Goal: Task Accomplishment & Management: Complete application form

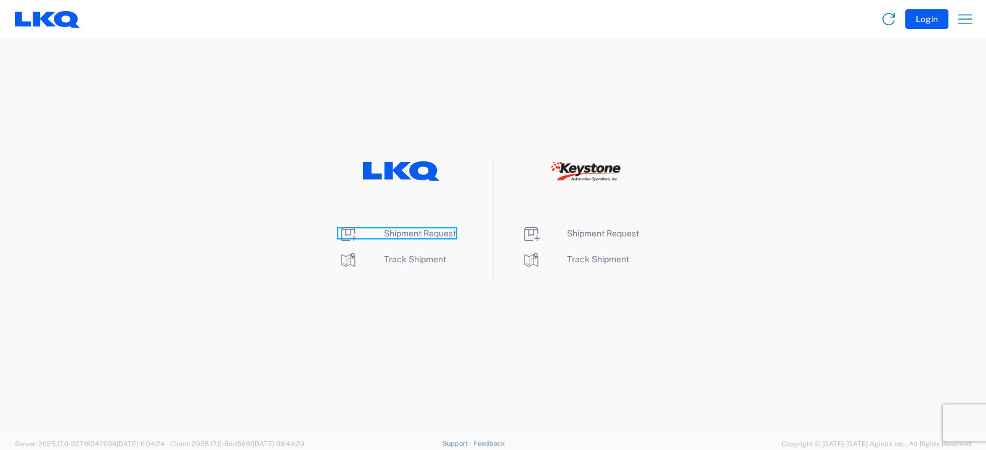
click at [410, 232] on span "Shipment Request" at bounding box center [420, 234] width 72 height 10
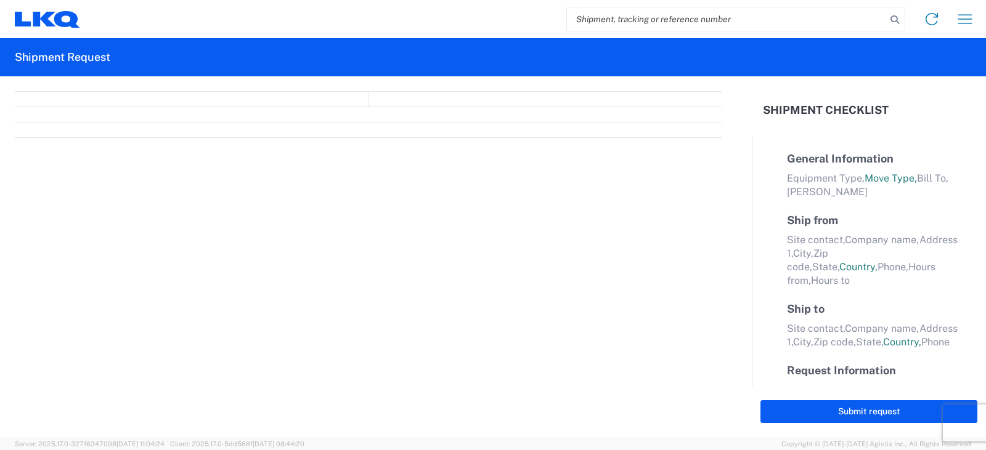
select select "FULL"
select select "LBS"
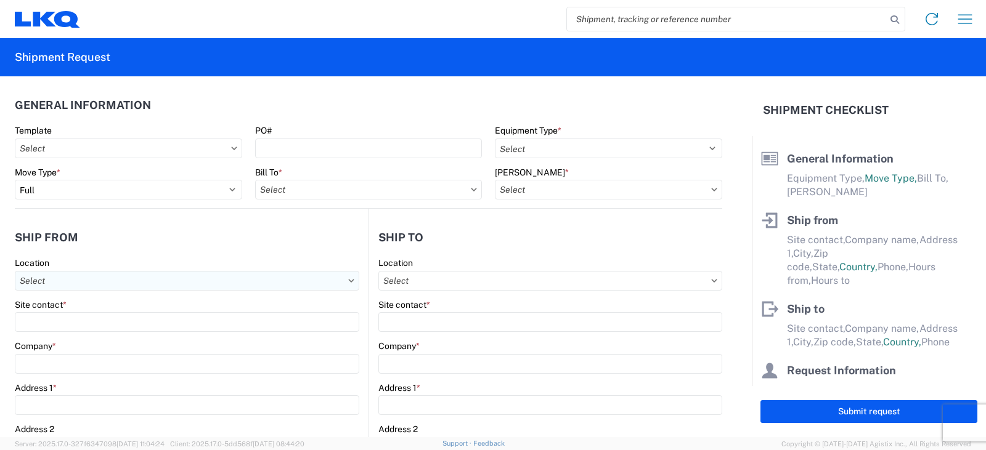
click at [45, 280] on input "Location" at bounding box center [187, 281] width 344 height 20
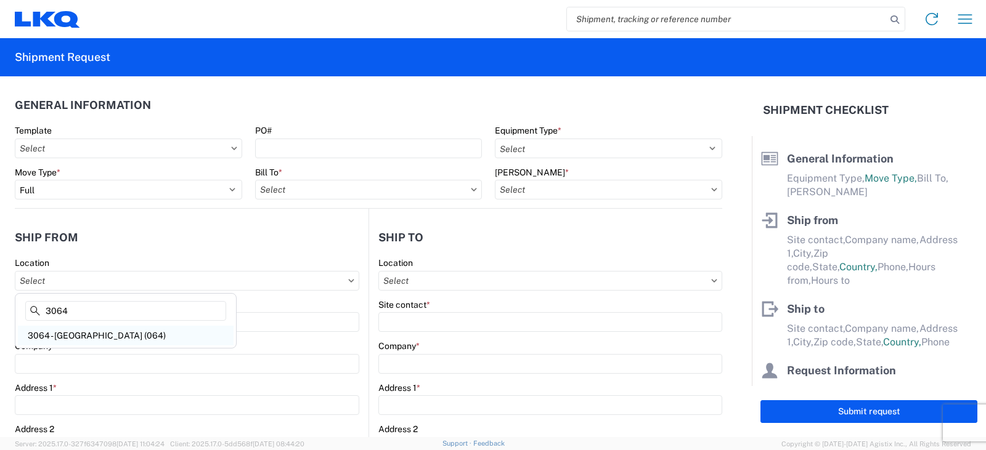
type input "3064"
click at [60, 333] on div "3064 - [GEOGRAPHIC_DATA] (064)" at bounding box center [126, 336] width 216 height 20
type input "3064 - [GEOGRAPHIC_DATA] (064)"
type input "LKQ Corporation"
type input "[STREET_ADDRESS]"
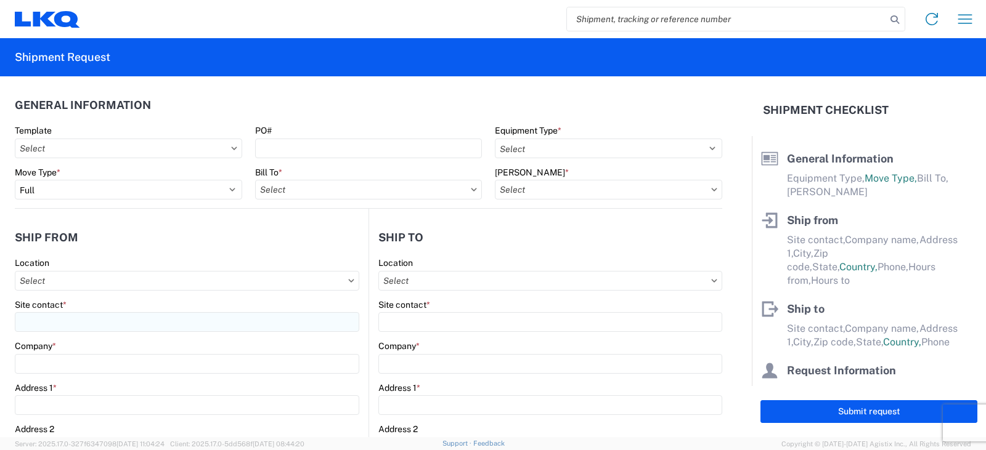
type input "[GEOGRAPHIC_DATA]"
type input "30336"
select select "GA"
select select "US"
type input "[PHONE_NUMBER]"
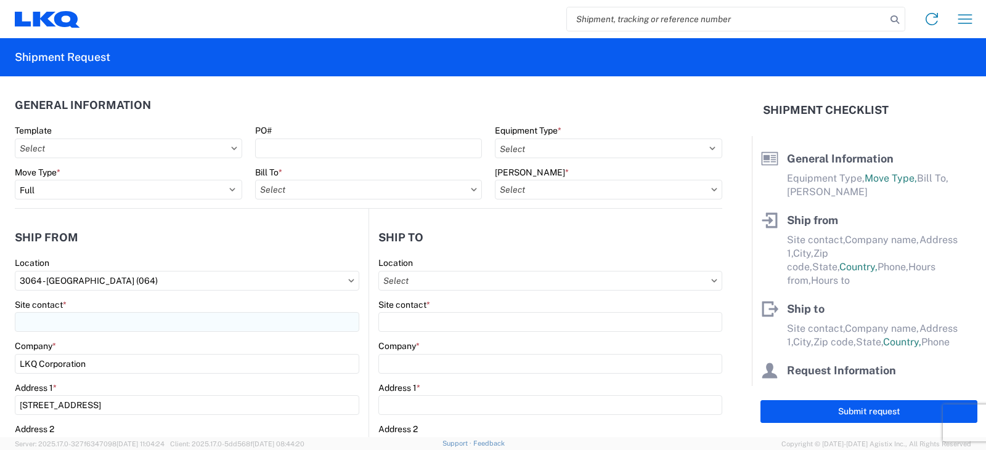
type input "06:00"
type input "17:00"
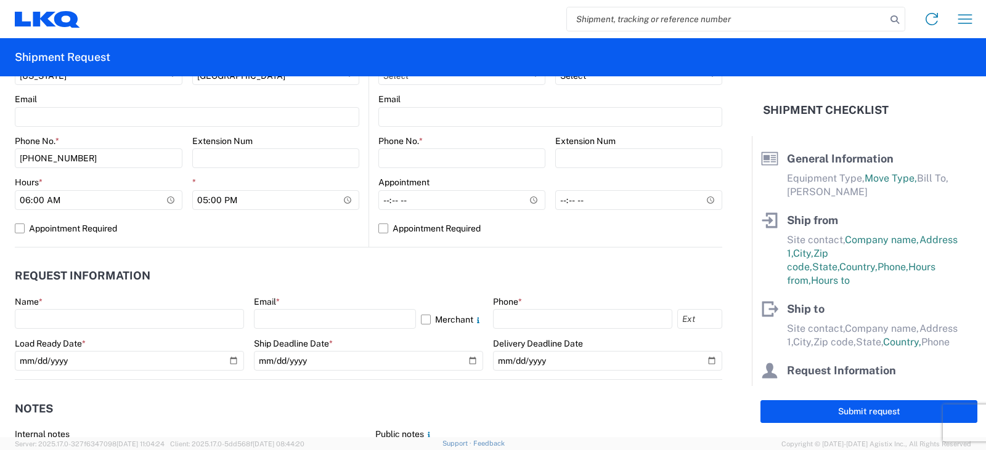
scroll to position [493, 0]
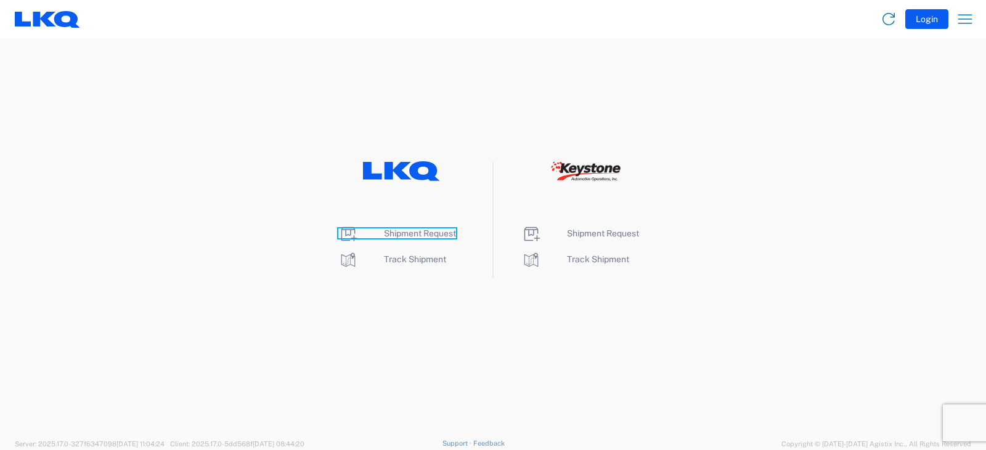
click at [407, 234] on span "Shipment Request" at bounding box center [420, 234] width 72 height 10
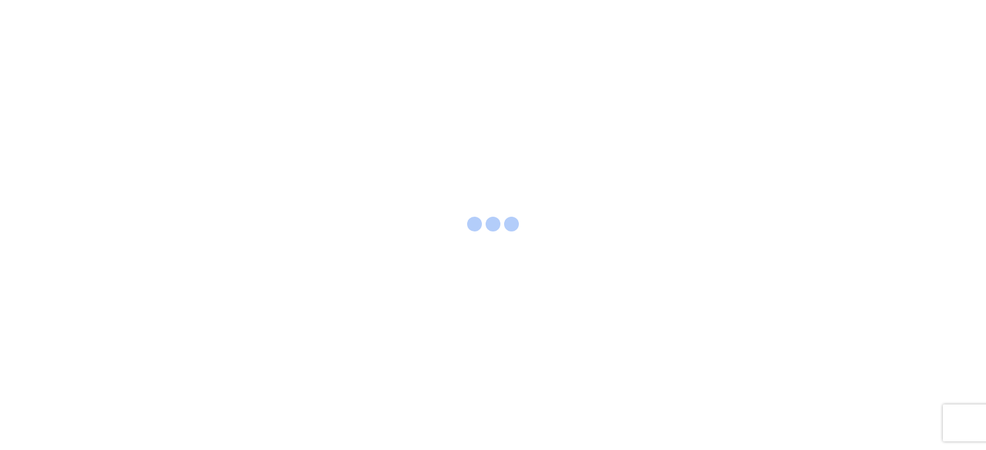
select select "FULL"
select select "LBS"
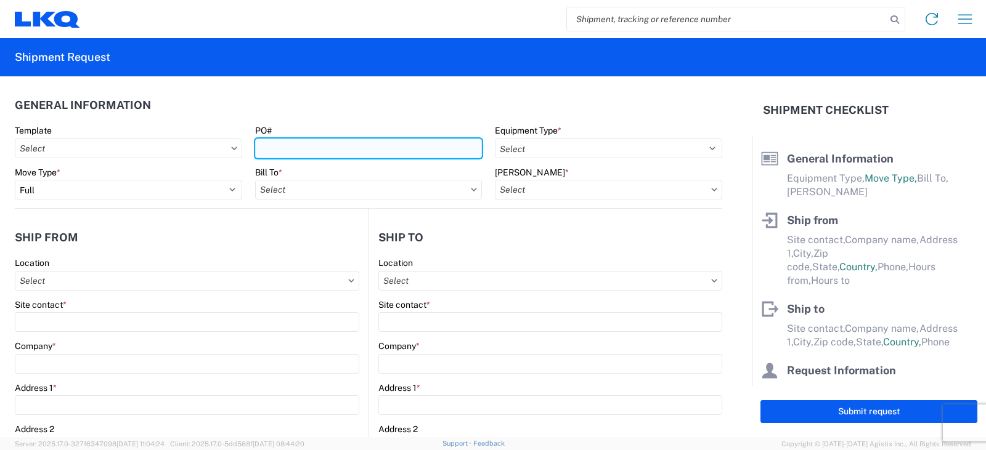
click at [287, 144] on input "PO#" at bounding box center [368, 149] width 227 height 20
type input "BETH FT MONDAY 8/25"
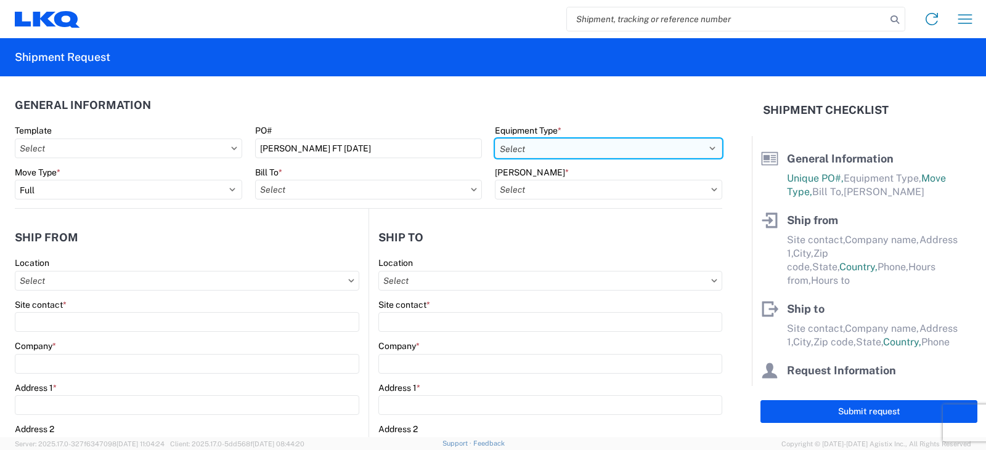
click at [531, 147] on select "Select 53’ Dry Van Flatbed Dropdeck (van) Lowboy (flatbed) Rail" at bounding box center [608, 149] width 227 height 20
select select "STDV"
click at [495, 139] on select "Select 53’ Dry Van Flatbed Dropdeck (van) Lowboy (flatbed) Rail" at bounding box center [608, 149] width 227 height 20
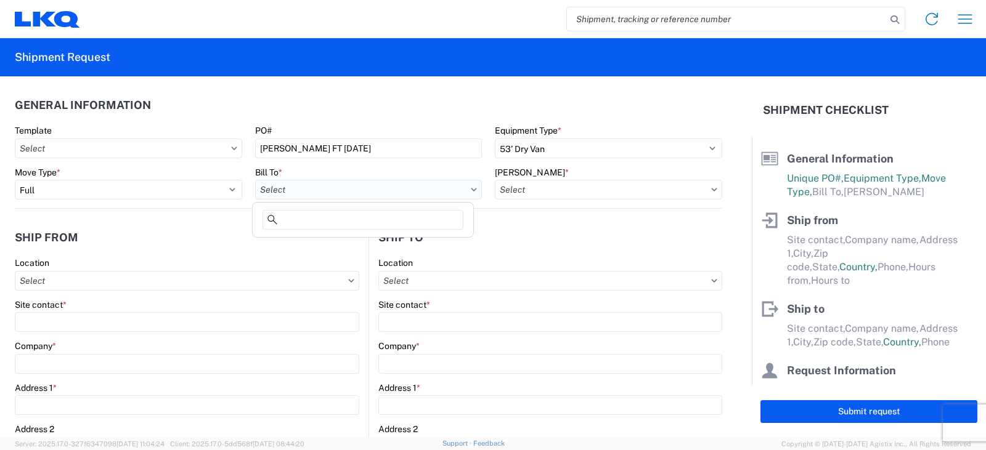
click at [309, 190] on input "Bill To *" at bounding box center [368, 190] width 227 height 20
type input "3238"
click at [325, 246] on div "3238 - Huntington IDC" at bounding box center [363, 245] width 216 height 20
type input "3238 - Huntington IDC"
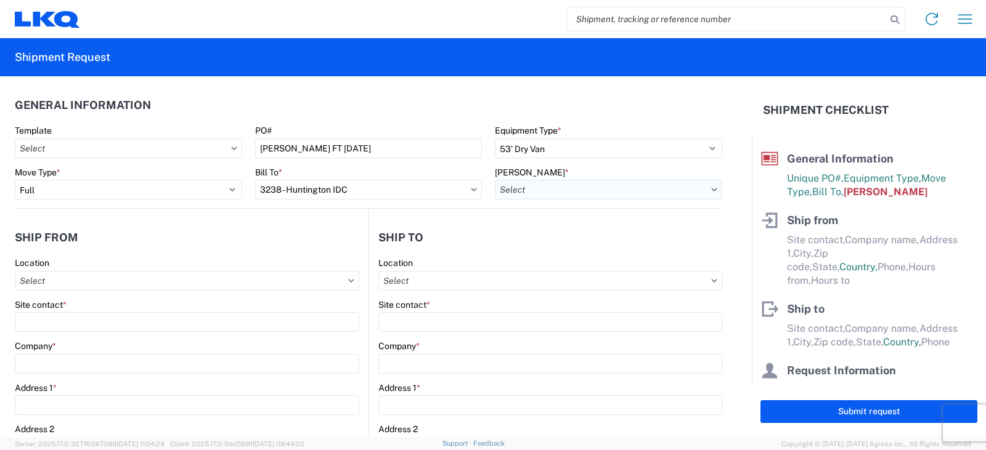
click at [507, 190] on input "Bill Code *" at bounding box center [608, 190] width 227 height 20
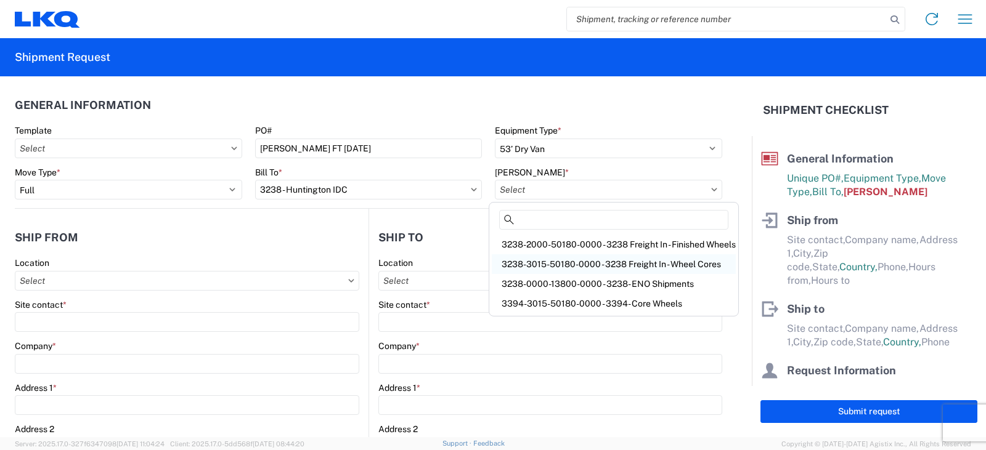
click at [518, 261] on div "3238-3015-50180-0000 - 3238 Freight In - Wheel Cores" at bounding box center [614, 265] width 244 height 20
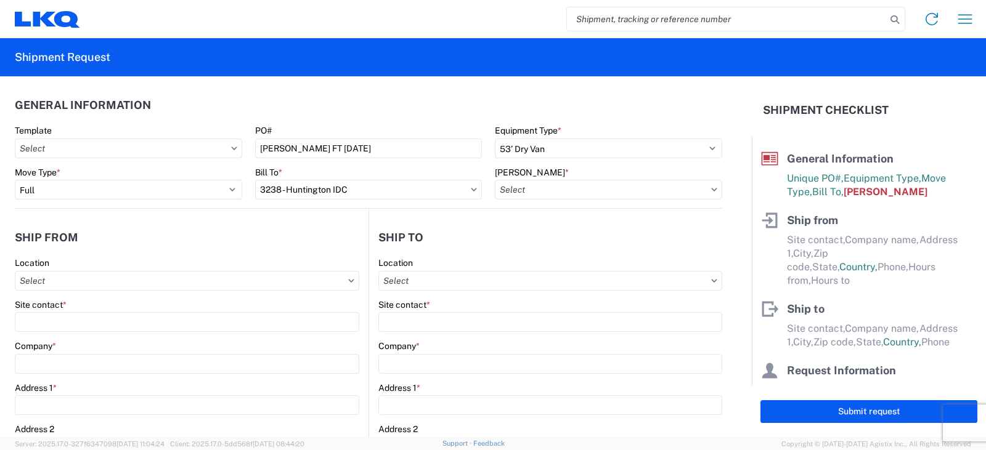
type input "3238-3015-50180-0000 - 3238 Freight In - Wheel Cores"
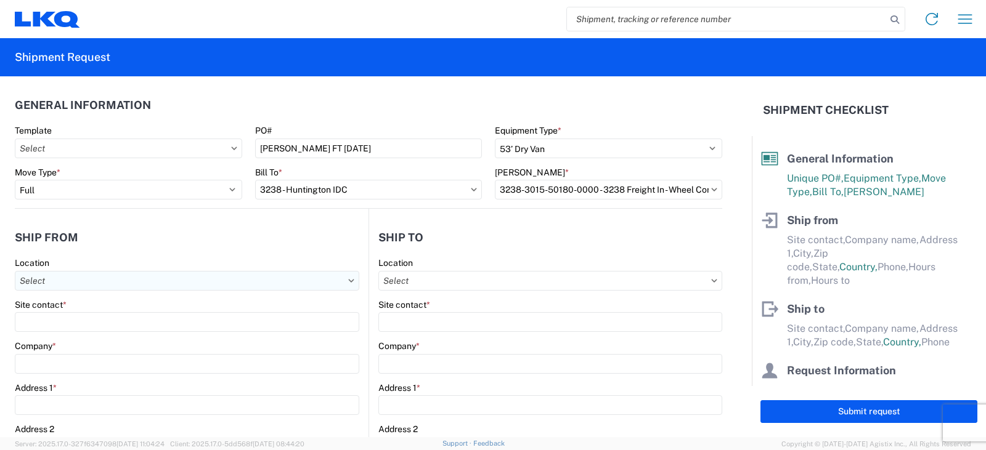
click at [26, 277] on input "Location" at bounding box center [187, 281] width 344 height 20
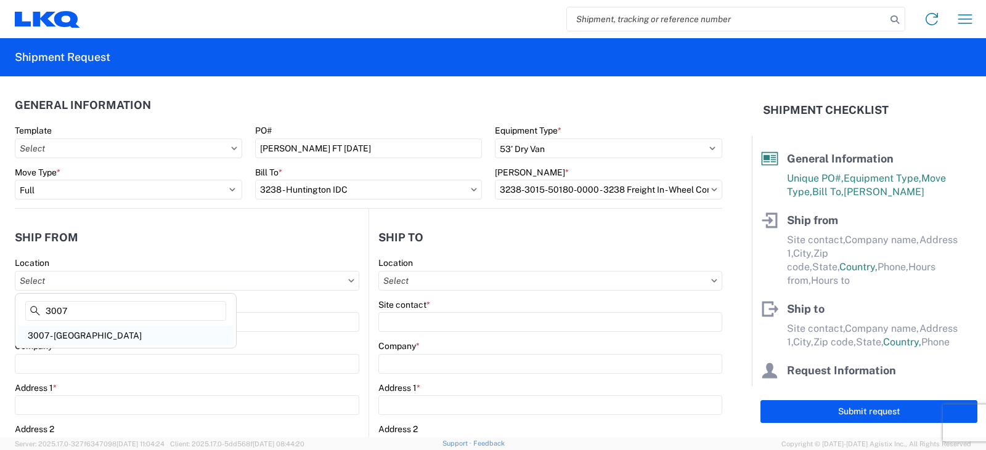
type input "3007"
click at [69, 334] on div "3007 - Tampa FL" at bounding box center [126, 336] width 216 height 20
type input "3007 - Tampa FL"
type input "LKQ Corporation"
type input "9862 Currie Davis Dr"
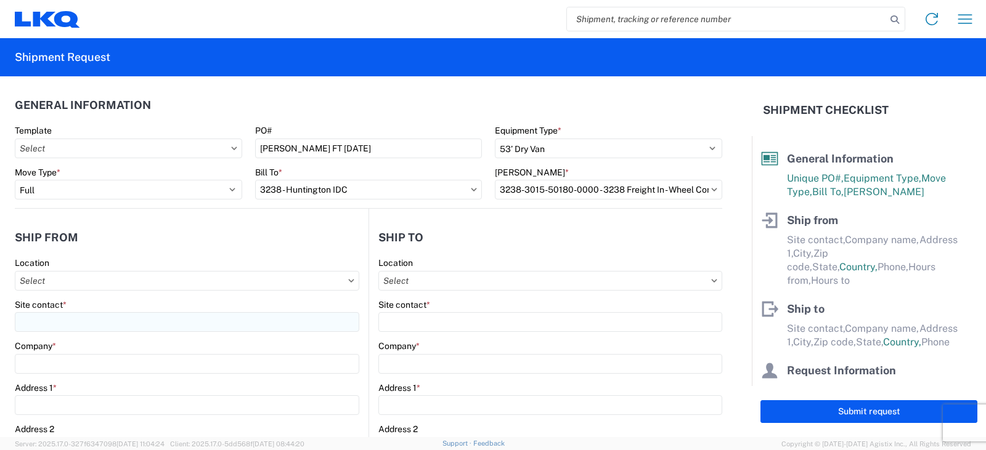
type input "Tampa"
type input "33619"
select select "FL"
select select "US"
type input "727-385-1287"
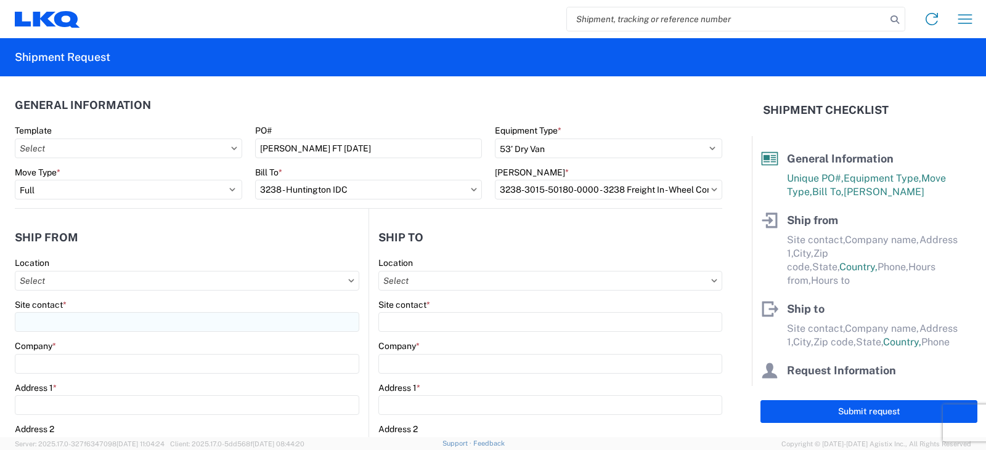
type input "08:00"
type input "11:00"
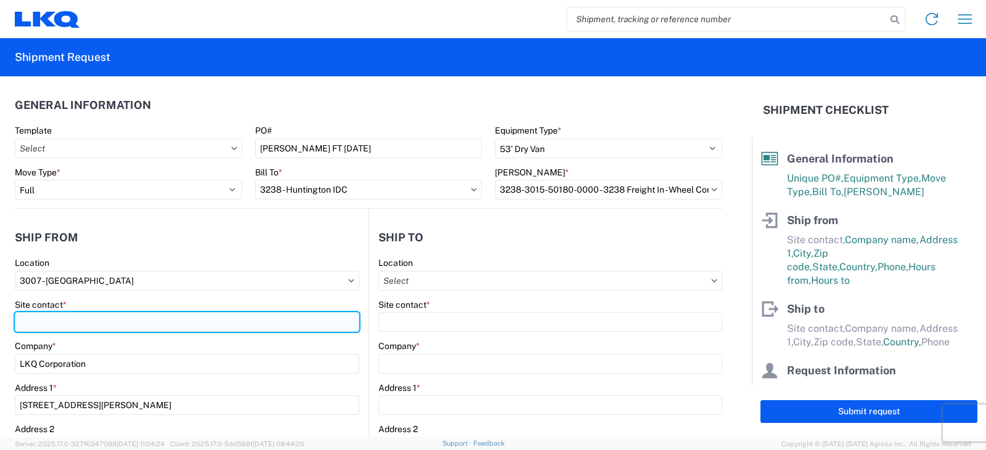
click at [41, 314] on input "Site contact *" at bounding box center [187, 322] width 344 height 20
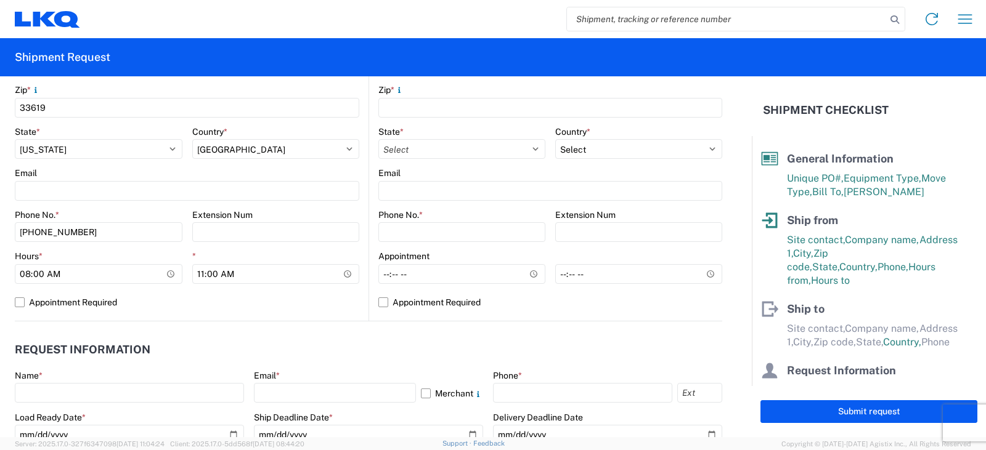
scroll to position [431, 0]
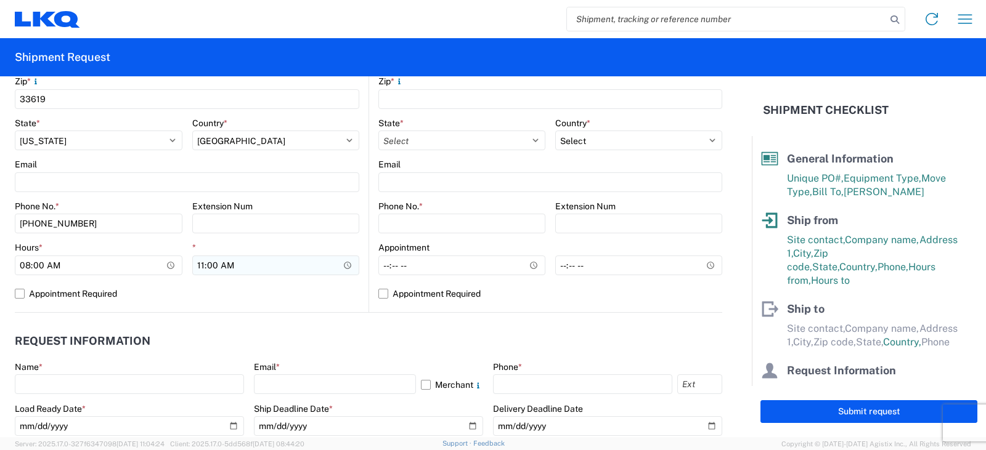
type input "BETH WATSON"
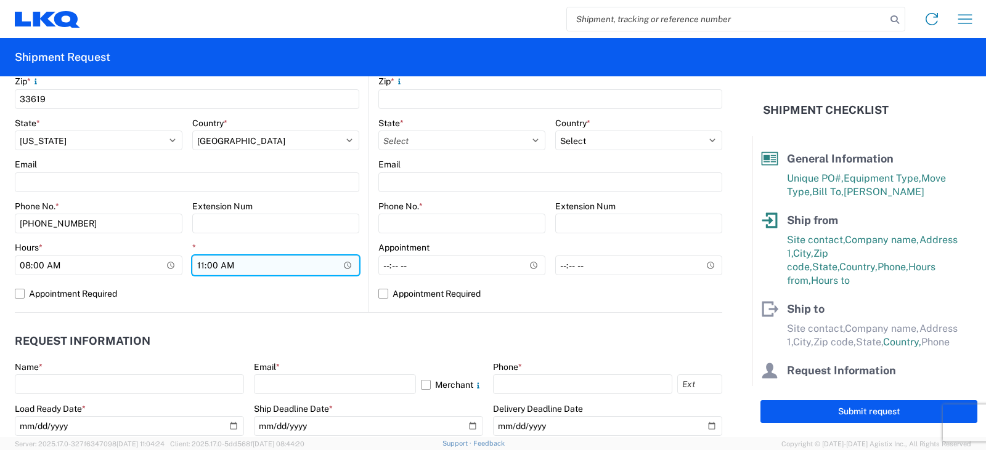
click at [198, 266] on input "11:00" at bounding box center [276, 266] width 168 height 20
type input "12:00"
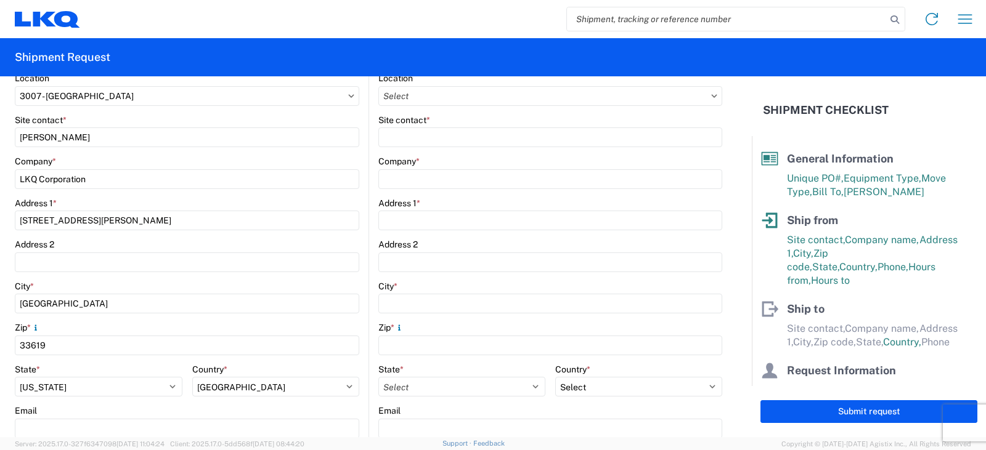
scroll to position [62, 0]
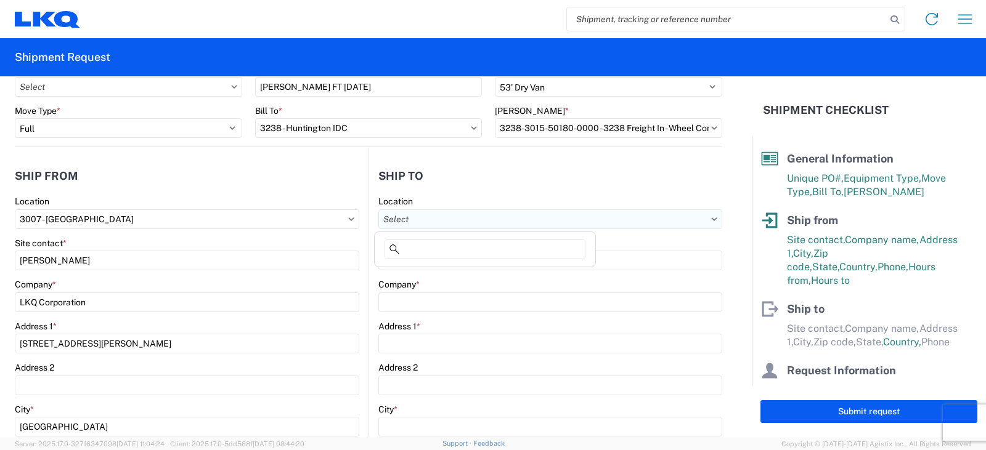
click at [396, 219] on input "Location" at bounding box center [550, 220] width 344 height 20
type input "3238"
click at [428, 276] on div "3238 - Huntington IDC" at bounding box center [485, 274] width 216 height 20
type input "3238 - Huntington IDC"
type input "LKQ Corporation"
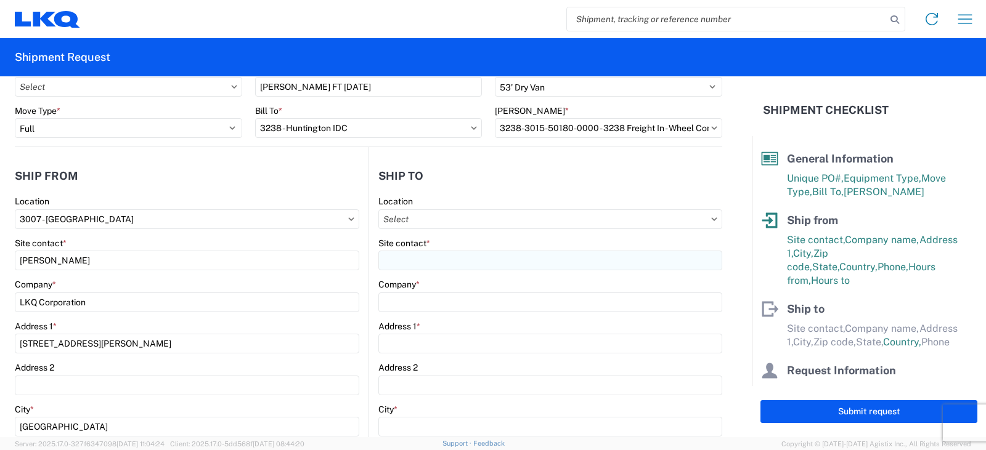
type input "1870 Riverfork Drive W"
type input "Huntington"
type input "46750"
select select "IN"
select select "US"
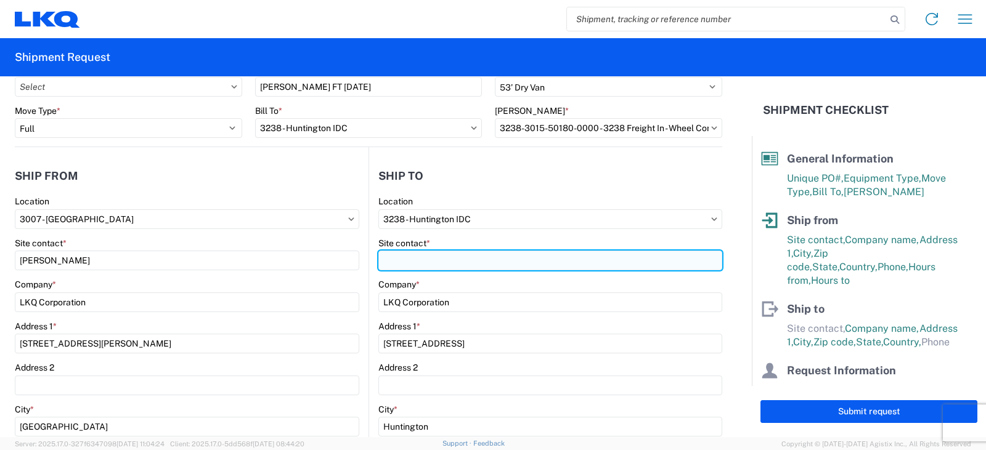
click at [396, 258] on input "Site contact *" at bounding box center [550, 261] width 344 height 20
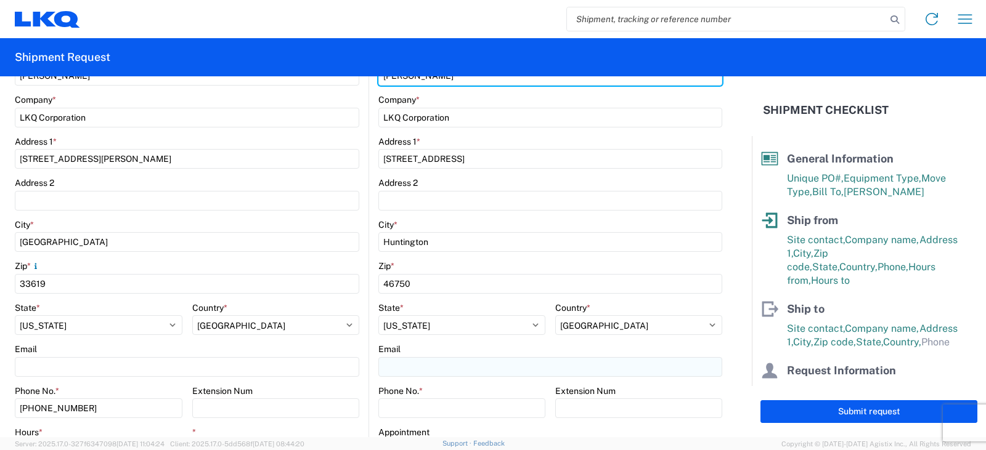
scroll to position [370, 0]
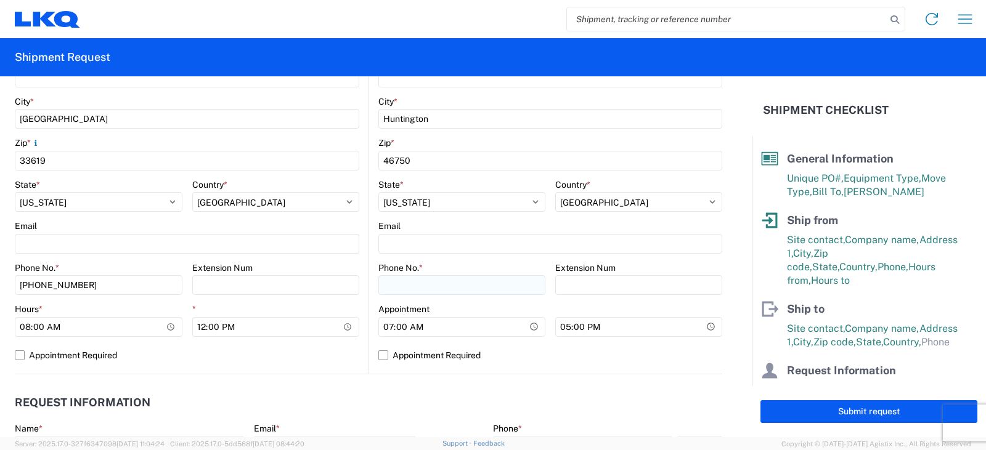
type input "DEE SNEAD"
click at [378, 287] on input "Phone No. *" at bounding box center [461, 285] width 167 height 20
type input "260-359-7402"
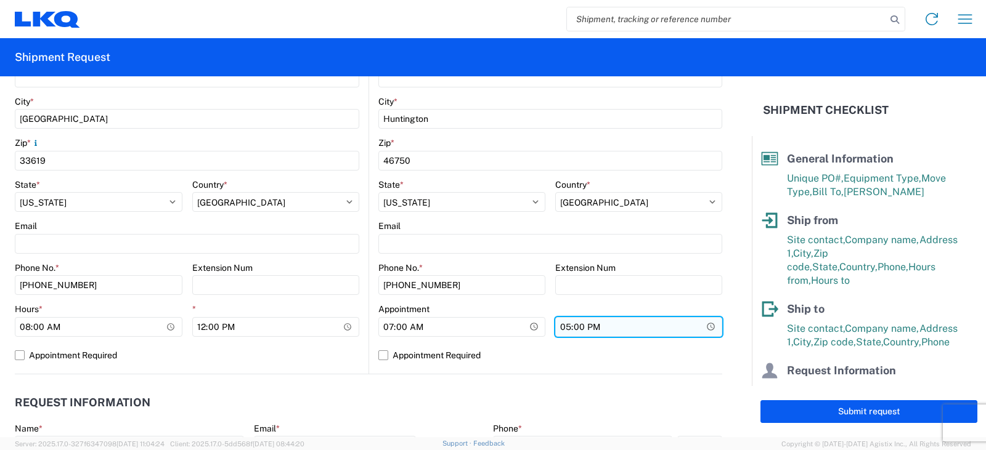
click at [558, 324] on input "17:00" at bounding box center [638, 327] width 167 height 20
type input "15:00"
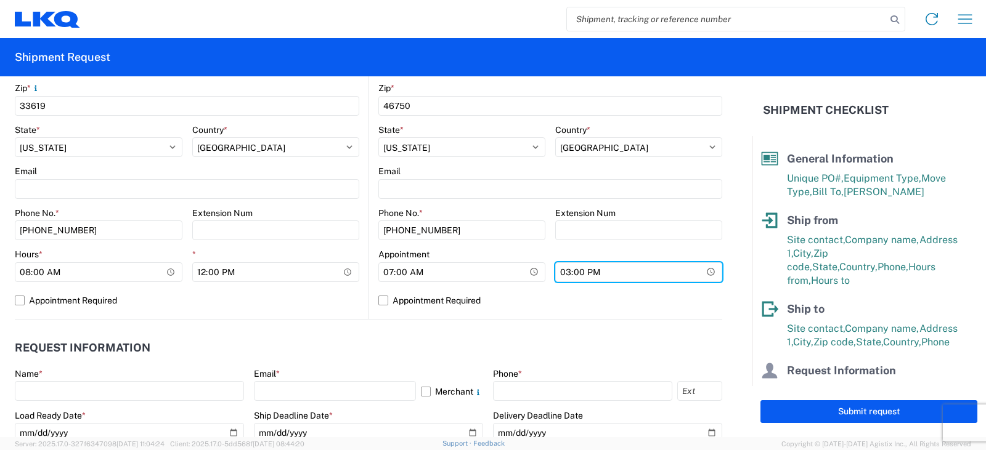
scroll to position [493, 0]
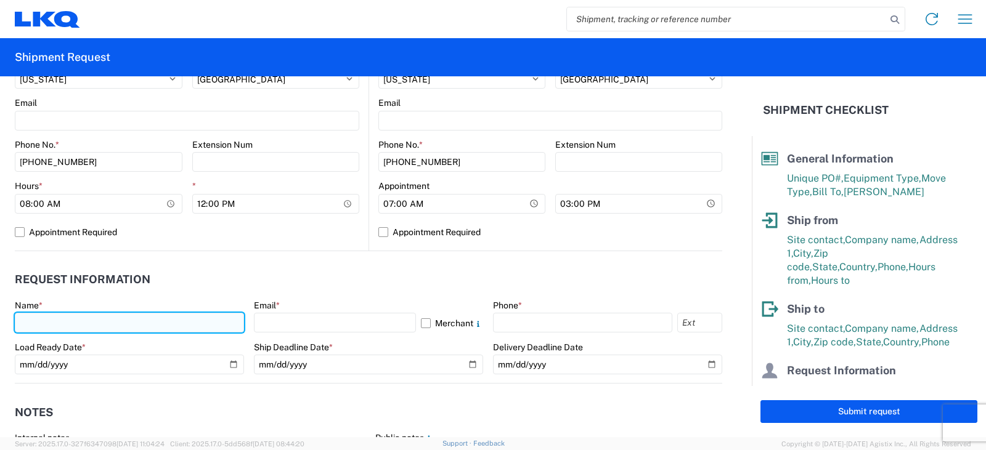
click at [23, 322] on input "text" at bounding box center [129, 323] width 229 height 20
type input "DEE SNEAD"
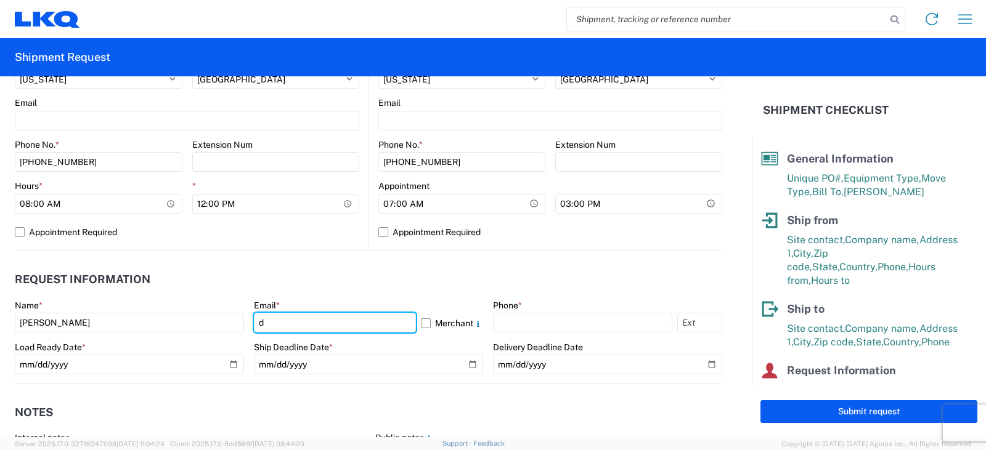
type input "drsnead@lkqcorp.com, bwatson@lkqcorp.com"
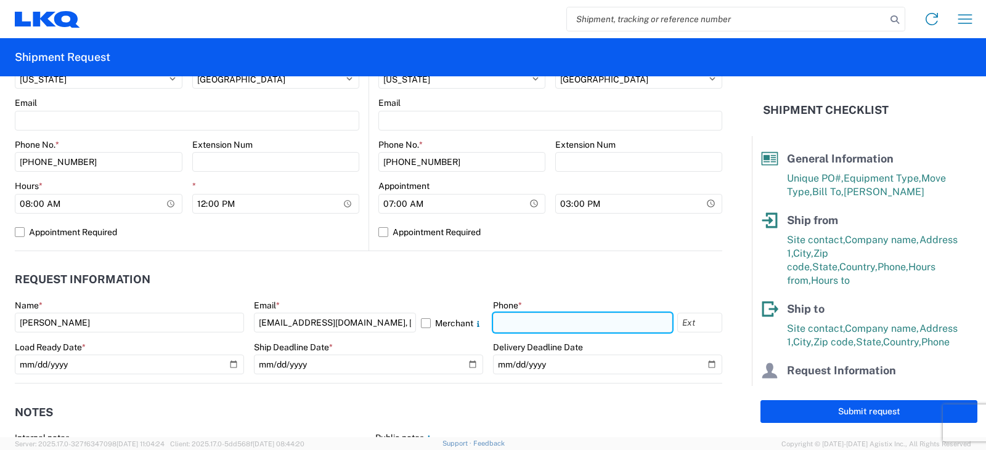
click at [539, 330] on input "text" at bounding box center [582, 323] width 179 height 20
type input "260-359-7402"
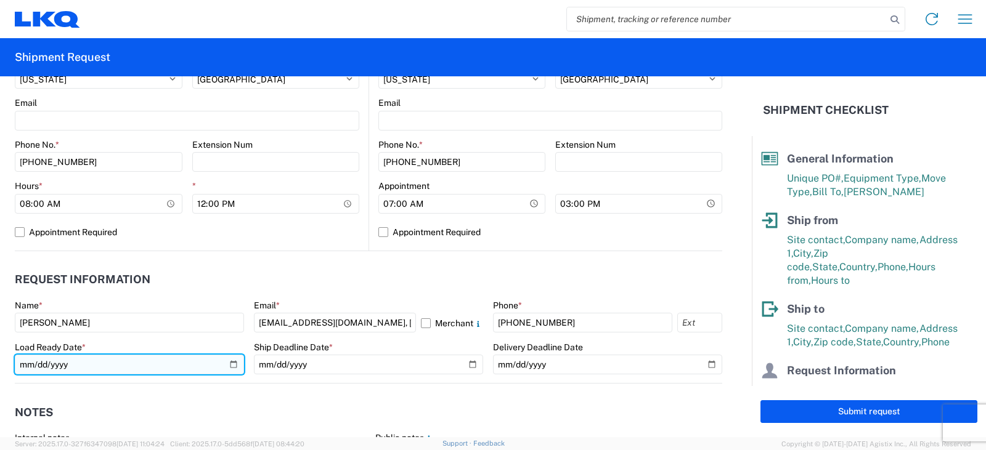
click at [227, 364] on input "date" at bounding box center [129, 365] width 229 height 20
type input "2025-08-25"
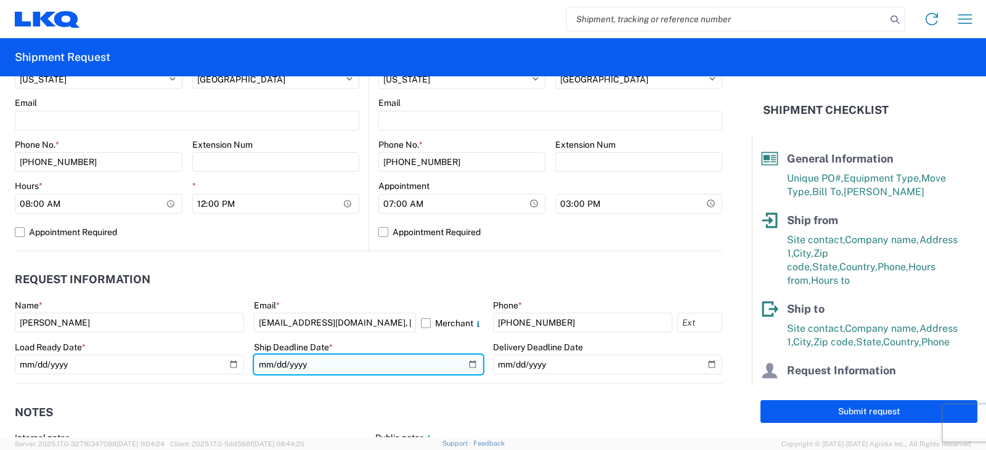
click at [465, 362] on input "date" at bounding box center [368, 365] width 229 height 20
type input "2025-08-25"
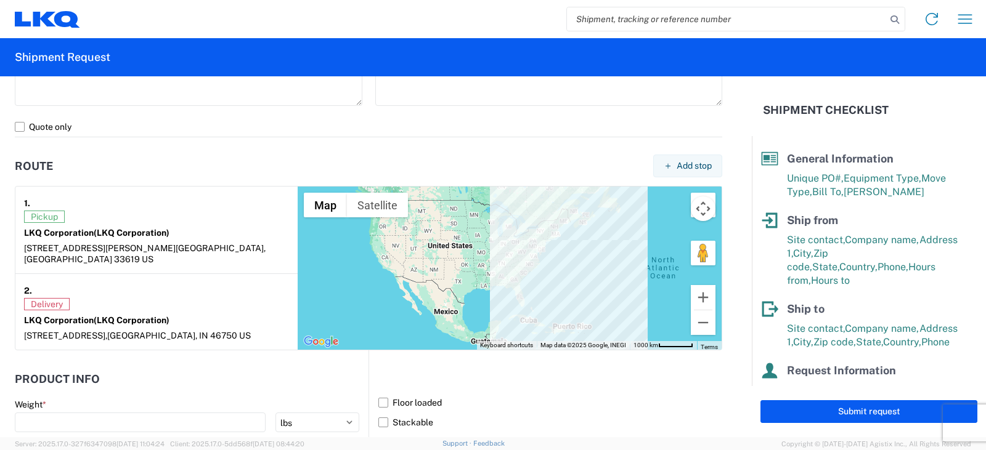
scroll to position [801, 0]
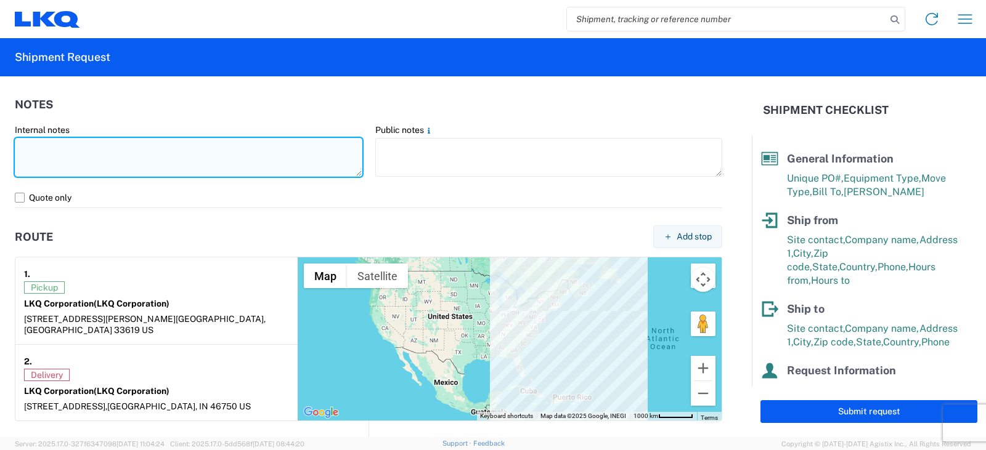
click at [25, 145] on textarea at bounding box center [189, 157] width 348 height 39
drag, startPoint x: 275, startPoint y: 148, endPoint x: 0, endPoint y: 171, distance: 276.4
click at [3, 168] on form "General Information Template PO# BETH FT MONDAY 8/25 Equipment Type * Select 53…" at bounding box center [376, 256] width 752 height 361
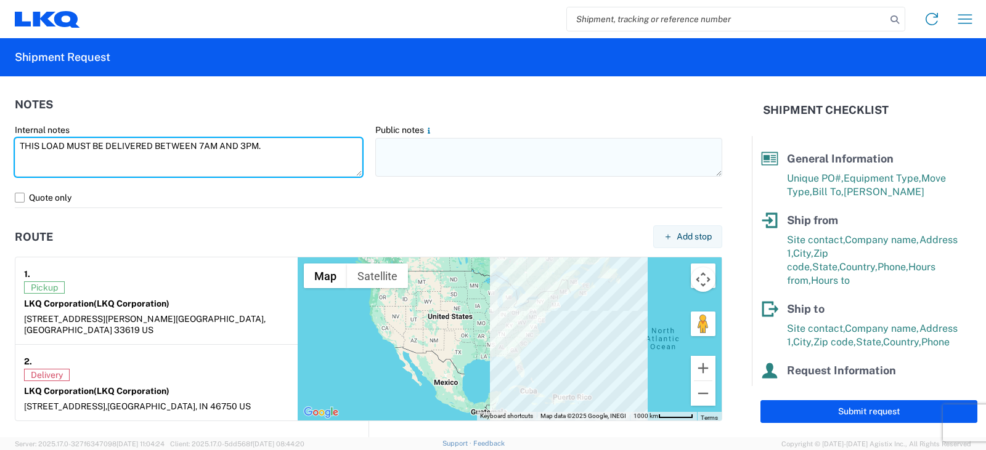
type textarea "THIS LOAD MUST BE DELIVERED BETWEEN 7AM AND 3PM."
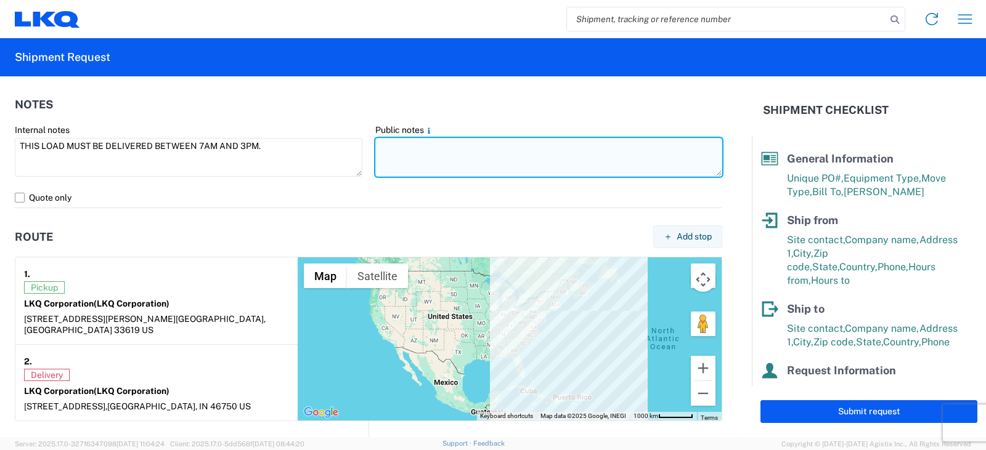
click at [389, 144] on textarea at bounding box center [549, 157] width 348 height 39
paste textarea "THIS LOAD MUST BE DELIVERED BETWEEN 7AM AND 3PM."
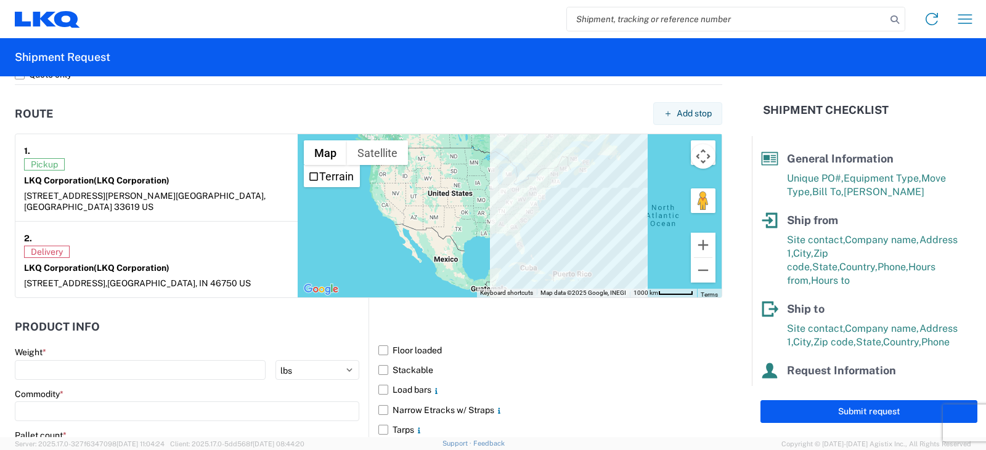
scroll to position [1109, 0]
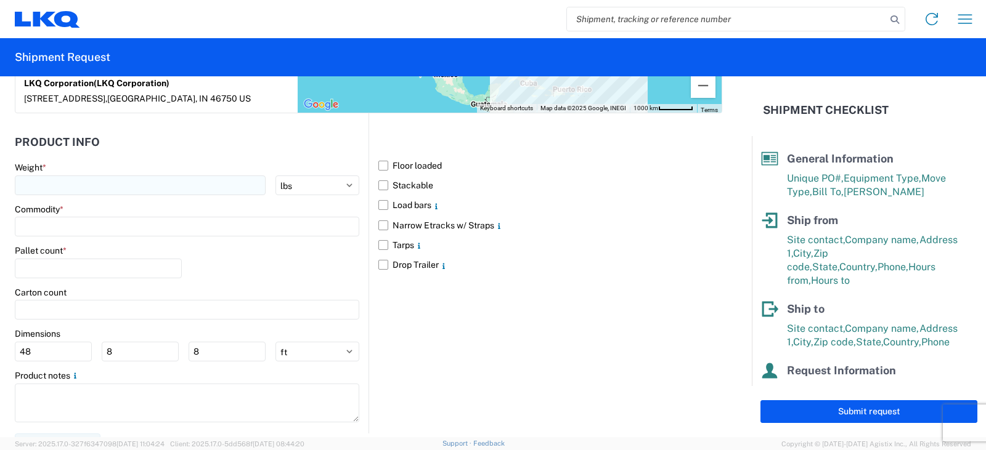
type textarea "THIS LOAD MUST BE DELIVERED BETWEEN 7AM AND 3PM."
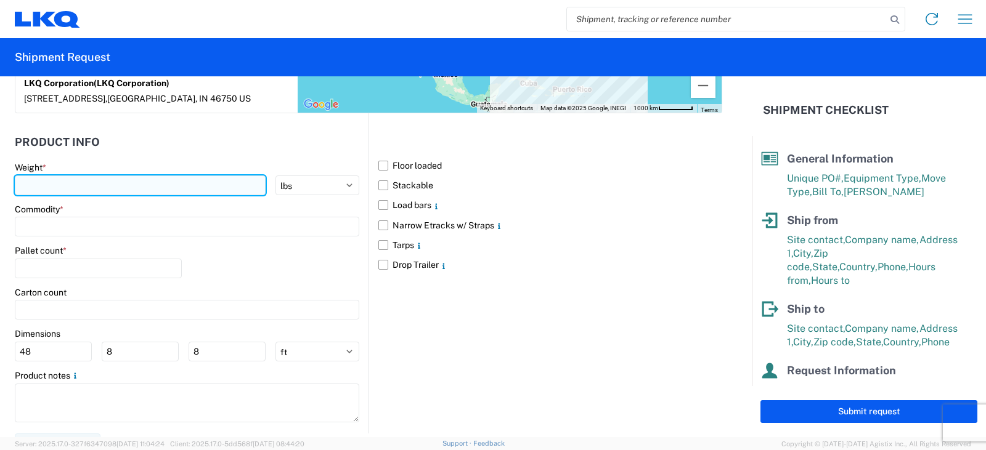
click at [33, 176] on input "number" at bounding box center [140, 186] width 251 height 20
type input "25000"
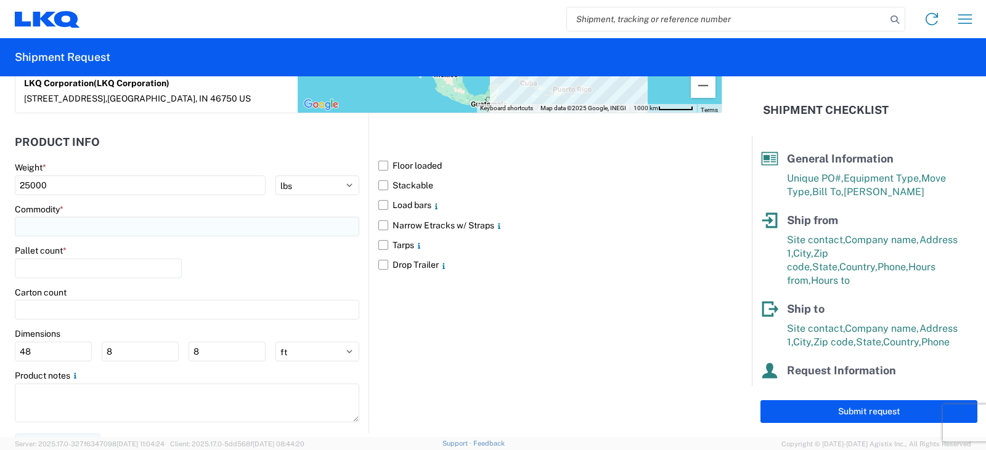
click at [36, 217] on input at bounding box center [187, 227] width 344 height 20
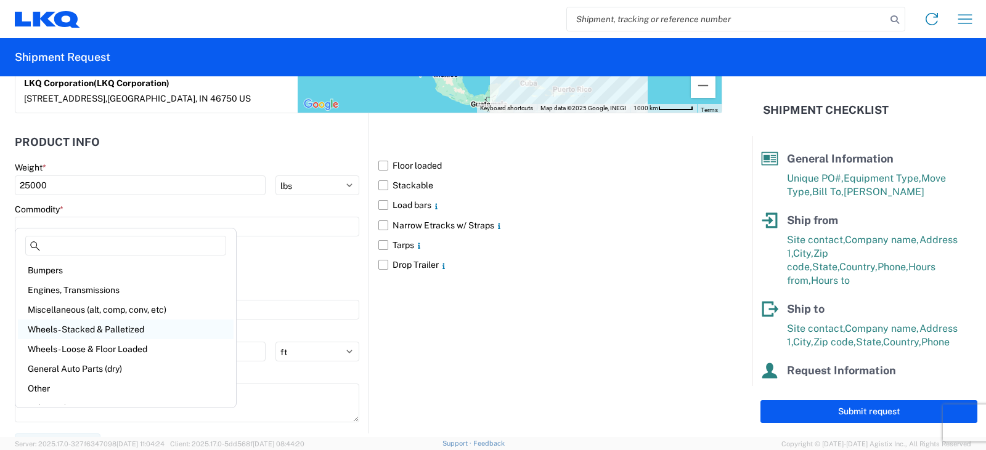
click at [53, 331] on div "Wheels - Stacked & Palletized" at bounding box center [126, 330] width 216 height 20
type input "Wheels - Stacked & Palletized"
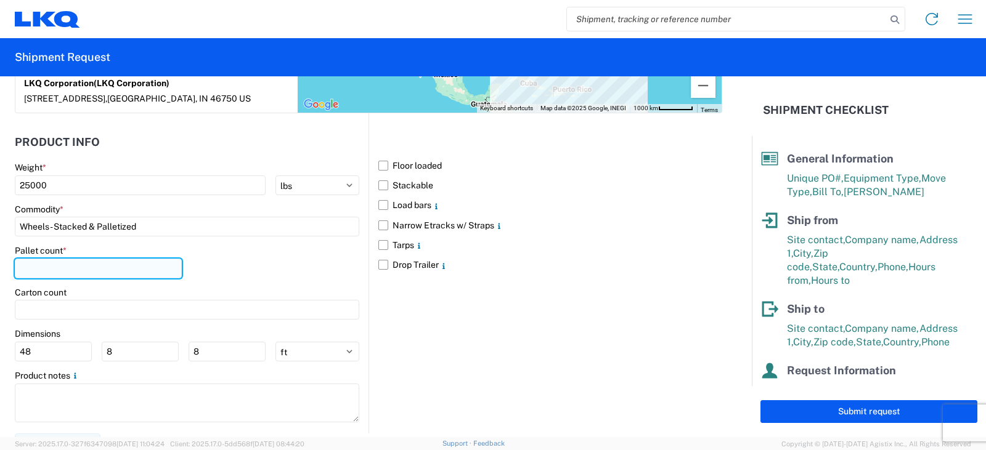
click at [36, 259] on input "number" at bounding box center [98, 269] width 167 height 20
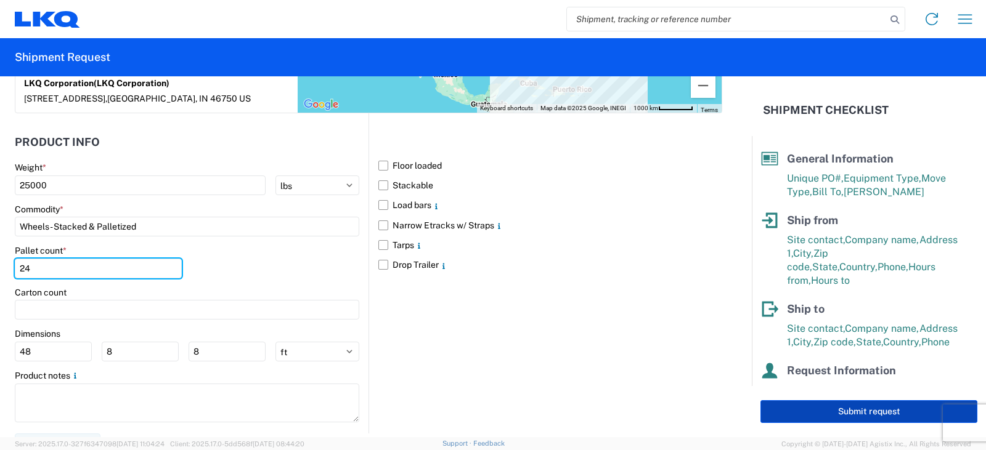
type input "24"
click at [833, 411] on button "Submit request" at bounding box center [868, 412] width 217 height 23
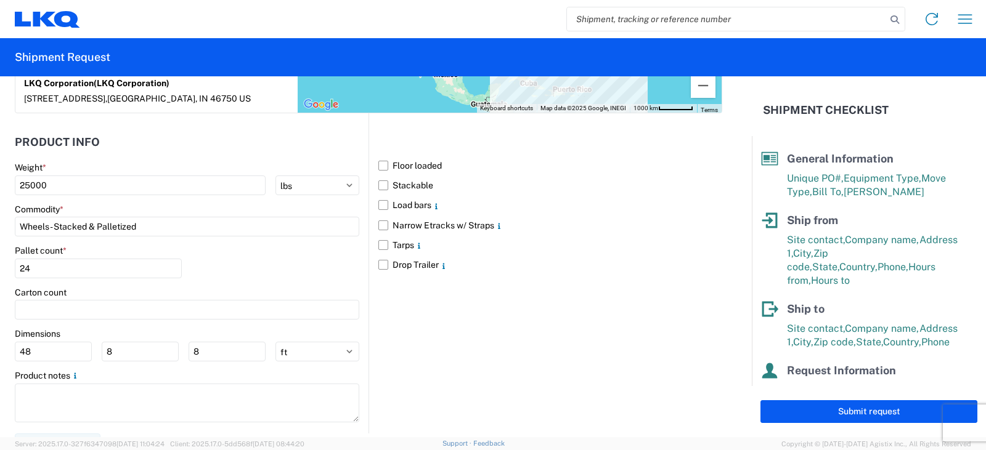
select select "FL"
select select "US"
